Goal: Task Accomplishment & Management: Manage account settings

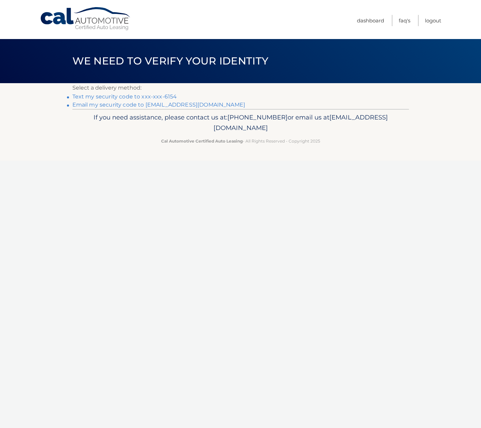
click at [134, 95] on link "Text my security code to xxx-xxx-6154" at bounding box center [124, 96] width 105 height 6
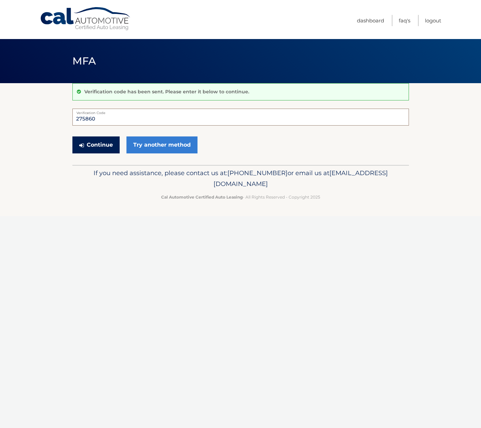
type input "275860"
click at [104, 144] on button "Continue" at bounding box center [95, 145] width 47 height 17
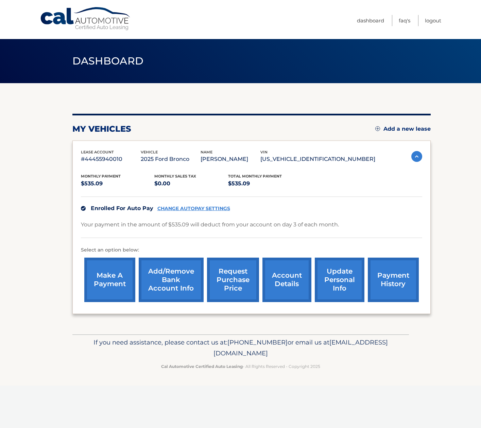
scroll to position [0, 0]
click at [389, 278] on link "payment history" at bounding box center [393, 280] width 51 height 45
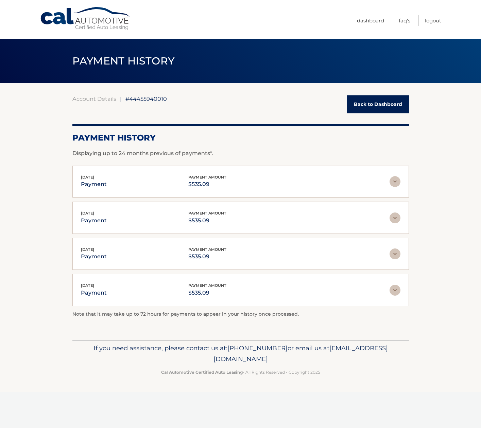
click at [377, 105] on link "Back to Dashboard" at bounding box center [378, 104] width 62 height 18
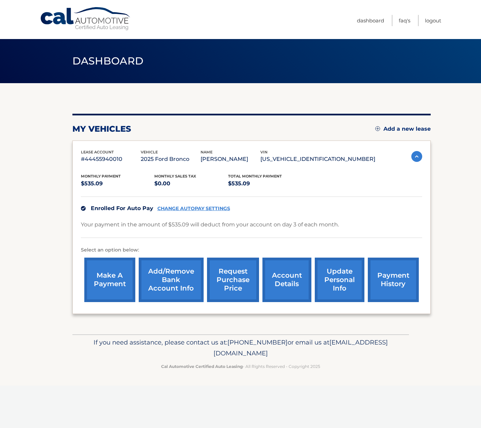
click at [172, 279] on link "Add/Remove bank account info" at bounding box center [171, 280] width 65 height 45
click at [185, 276] on link "Add/Remove bank account info" at bounding box center [171, 280] width 65 height 45
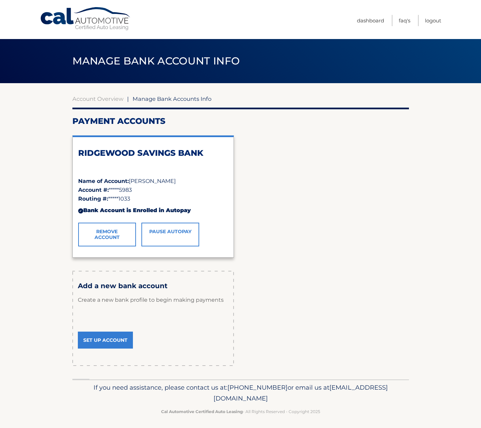
click at [108, 235] on link "Remove Account" at bounding box center [107, 235] width 58 height 24
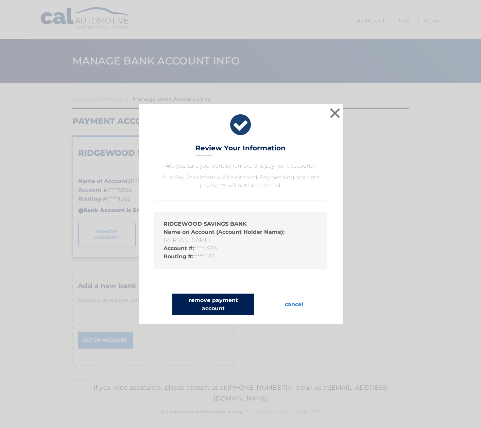
click at [211, 305] on button "remove payment account" at bounding box center [213, 305] width 82 height 22
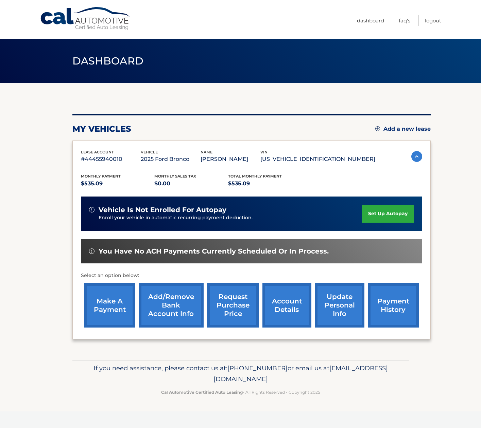
click at [171, 307] on link "Add/Remove bank account info" at bounding box center [171, 305] width 65 height 45
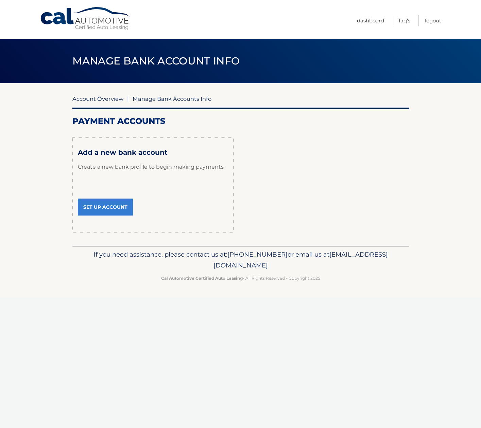
click at [97, 98] on link "Account Overview" at bounding box center [97, 98] width 51 height 7
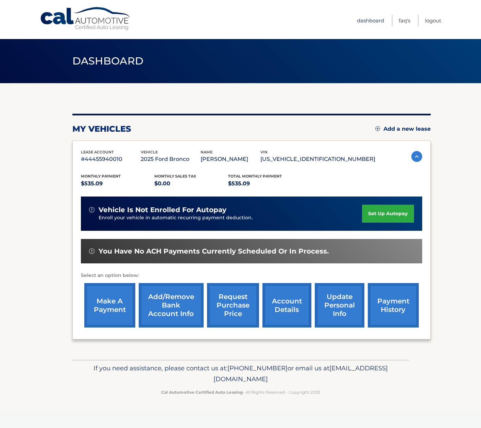
click at [372, 21] on link "Dashboard" at bounding box center [370, 20] width 27 height 11
